Goal: Information Seeking & Learning: Learn about a topic

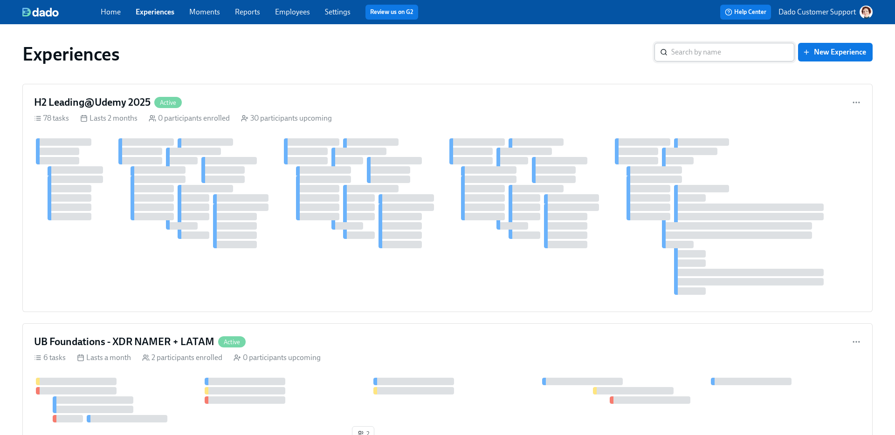
click at [732, 43] on input "search" at bounding box center [732, 52] width 123 height 19
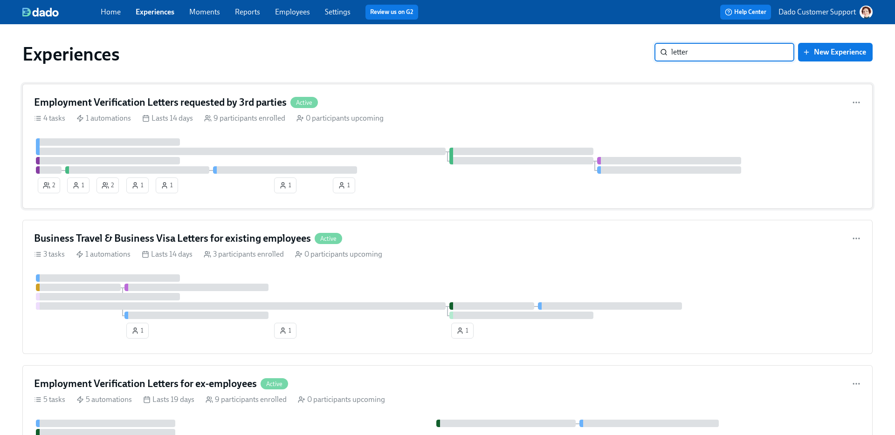
type input "letter"
click at [248, 183] on div "2 1 2 1 1 1 1" at bounding box center [447, 167] width 827 height 59
click at [221, 271] on div "Business Travel & Business Visa Letters for existing employees Active 3 tasks 1…" at bounding box center [447, 287] width 850 height 134
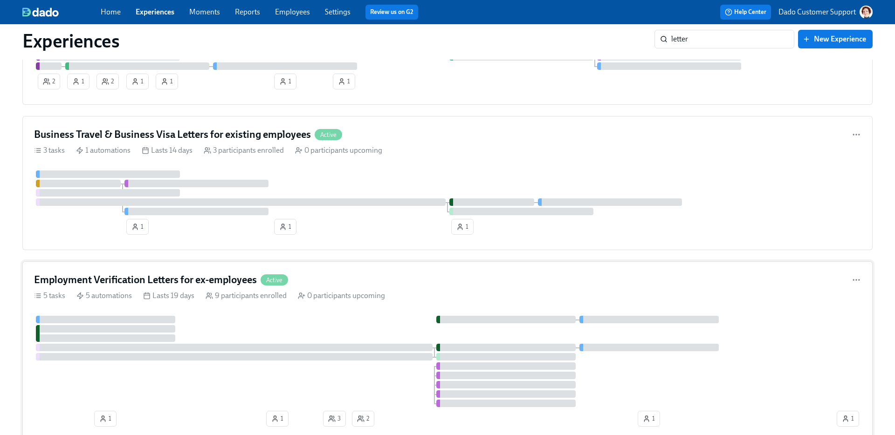
click at [205, 312] on div "Employment Verification Letters for ex-employees Active 5 tasks 5 automations L…" at bounding box center [447, 352] width 850 height 181
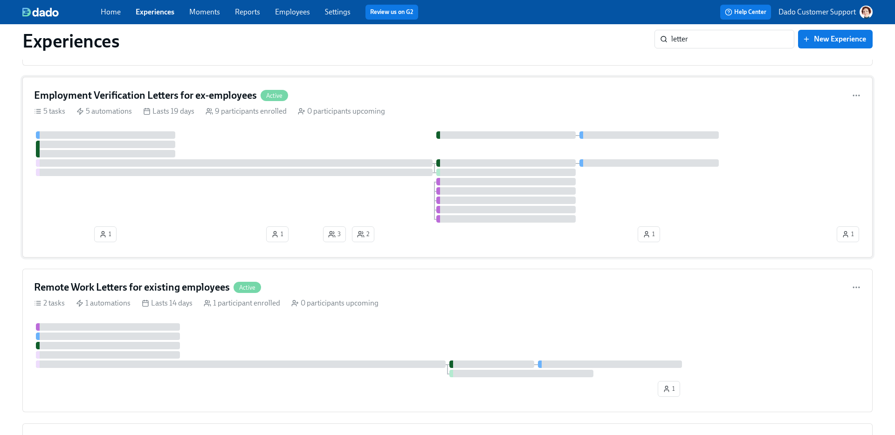
scroll to position [308, 0]
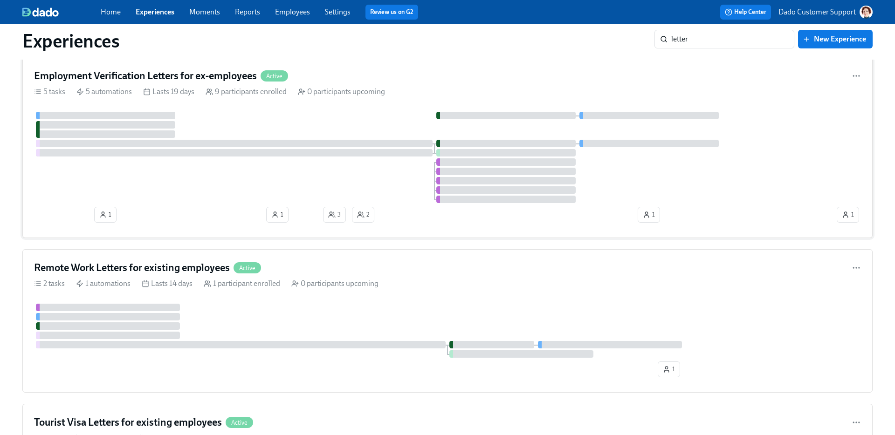
click at [205, 312] on div at bounding box center [447, 331] width 827 height 54
click at [193, 421] on h4 "Tourist Visa Letters for existing employees" at bounding box center [128, 423] width 188 height 14
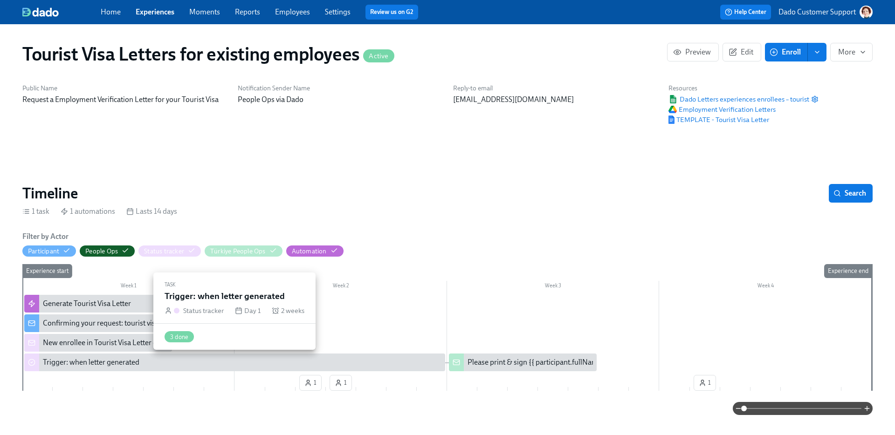
click at [73, 367] on div "Trigger: when letter generated" at bounding box center [91, 363] width 97 height 10
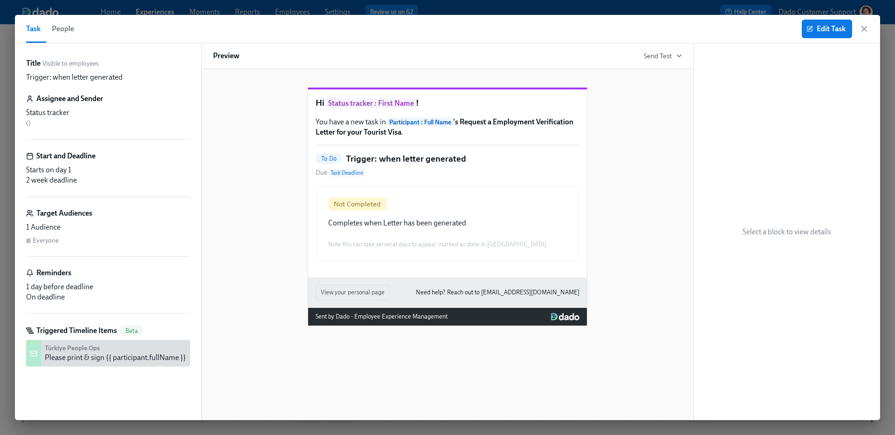
click at [50, 29] on button "People" at bounding box center [63, 29] width 34 height 28
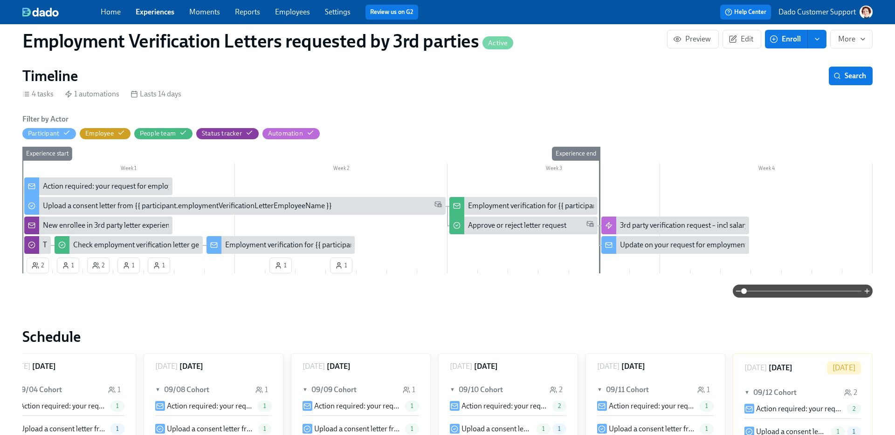
scroll to position [269, 0]
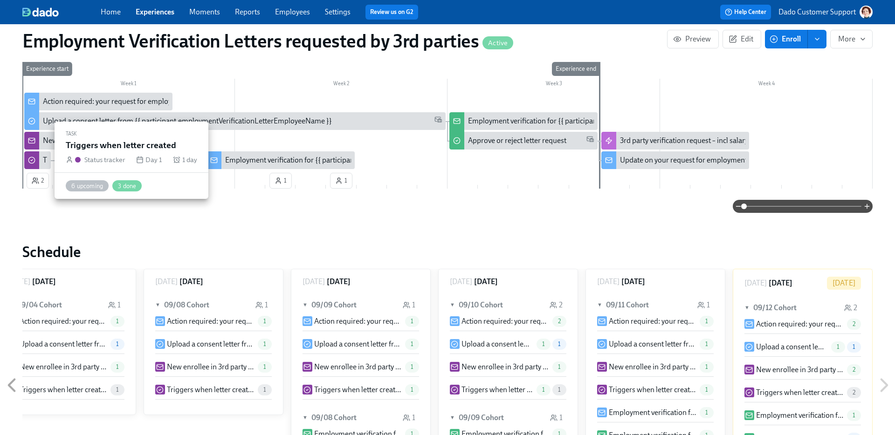
click at [43, 163] on div "Triggers when letter created" at bounding box center [87, 160] width 89 height 10
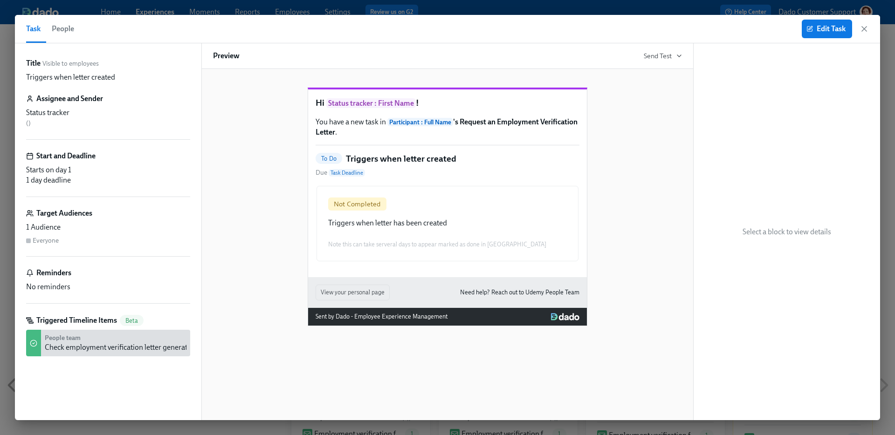
click at [65, 26] on span "People" at bounding box center [63, 28] width 22 height 13
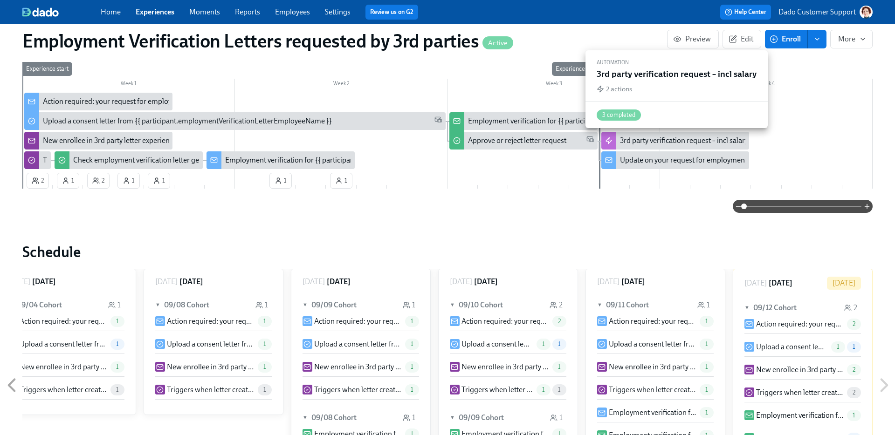
click at [648, 140] on div "3rd party verification request – incl salary" at bounding box center [684, 141] width 128 height 10
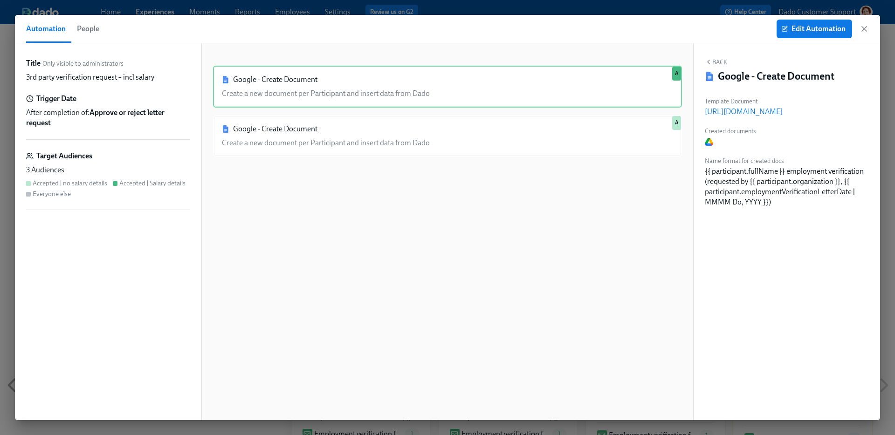
click at [68, 29] on button "Automation" at bounding box center [48, 29] width 45 height 28
click at [79, 29] on span "People" at bounding box center [88, 28] width 22 height 13
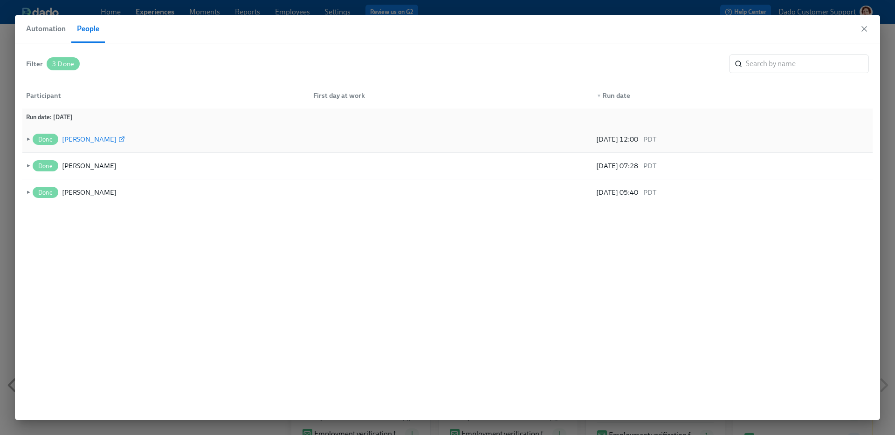
click at [76, 138] on div "Sofia Diaz" at bounding box center [89, 139] width 55 height 11
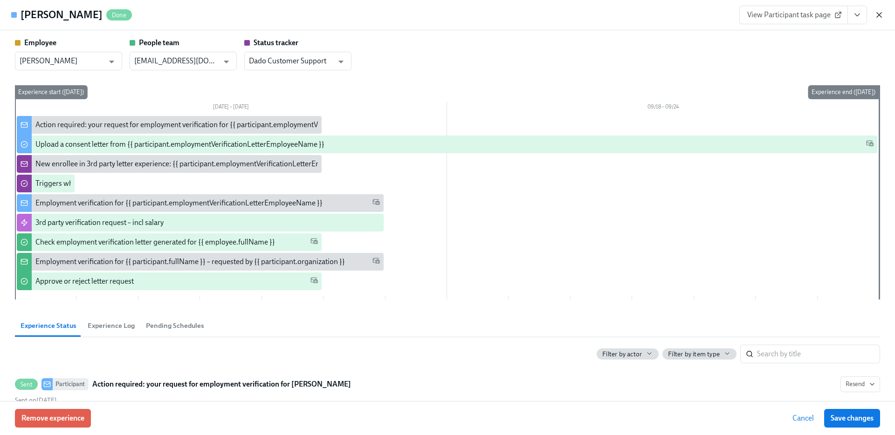
click at [877, 15] on icon "button" at bounding box center [879, 14] width 9 height 9
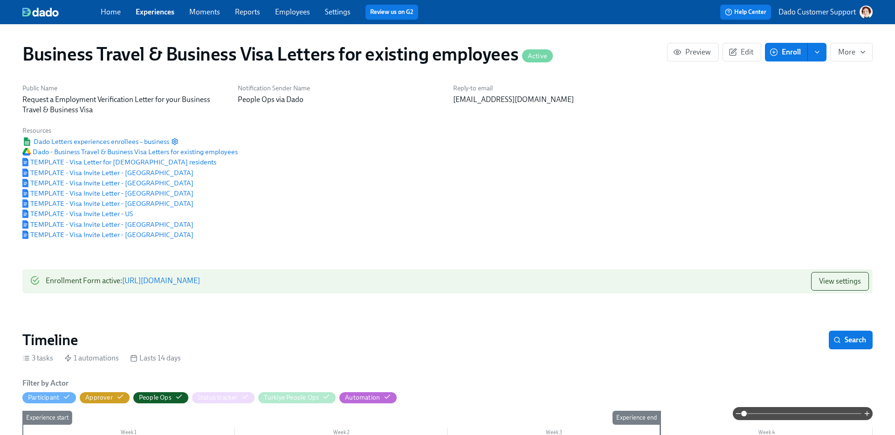
scroll to position [0, 26]
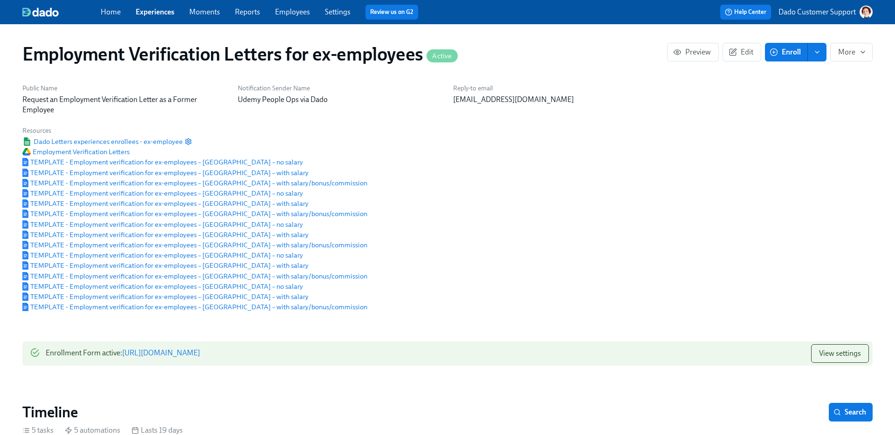
scroll to position [0, 173]
